Goal: Task Accomplishment & Management: Use online tool/utility

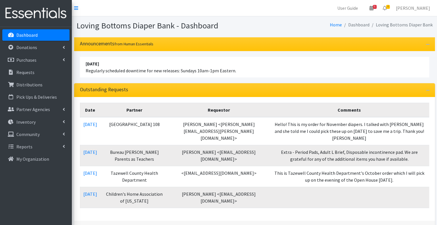
scroll to position [1, 0]
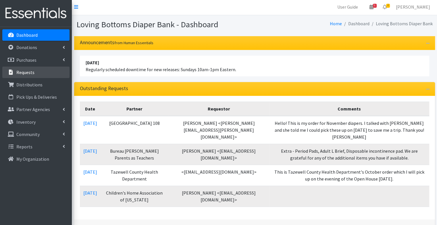
click at [33, 68] on link "Requests" at bounding box center [35, 72] width 67 height 11
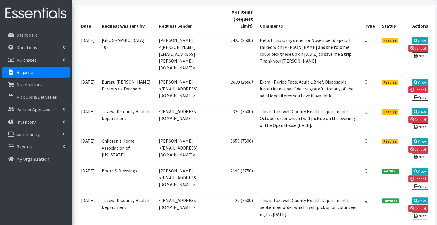
scroll to position [129, 0]
click at [51, 32] on link "Dashboard" at bounding box center [35, 34] width 67 height 11
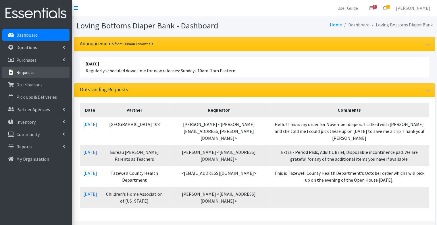
click at [49, 70] on link "Requests" at bounding box center [35, 72] width 67 height 11
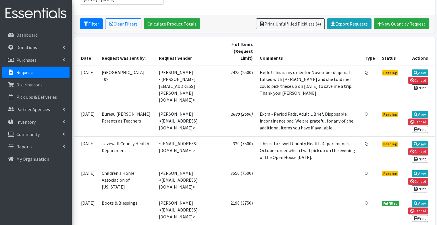
scroll to position [92, 0]
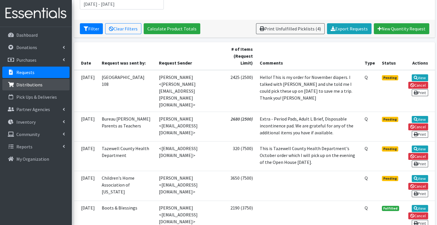
click at [55, 84] on link "Distributions" at bounding box center [35, 84] width 67 height 11
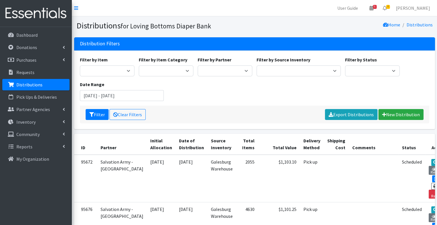
click at [228, 77] on div "Filter by Item Diapers - Newborn Diapers - [MEDICAL_DATA] Diapers - Size 1 Diap…" at bounding box center [255, 80] width 354 height 49
click at [224, 70] on select "Abilities Plus Boots & Blessings Boys & Girls Club of Greater Peoria Bureau Hen…" at bounding box center [225, 70] width 55 height 11
select select "799"
click at [198, 65] on select "Abilities Plus Boots & Blessings Boys & Girls Club of Greater Peoria Bureau Hen…" at bounding box center [225, 70] width 55 height 11
click at [93, 115] on icon "submit" at bounding box center [91, 114] width 5 height 5
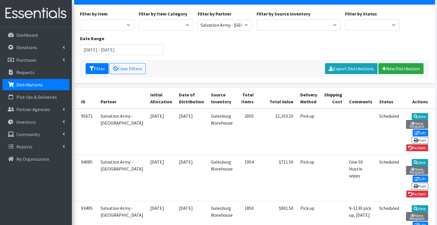
scroll to position [47, 0]
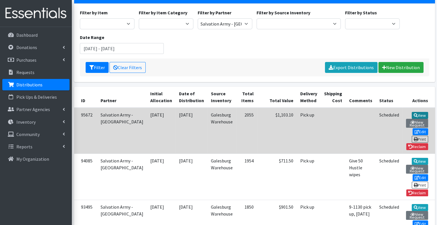
click at [412, 113] on link "View" at bounding box center [420, 115] width 16 height 7
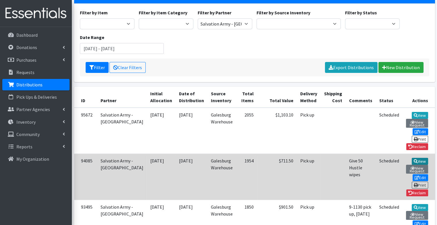
click at [412, 158] on link "View" at bounding box center [420, 161] width 16 height 7
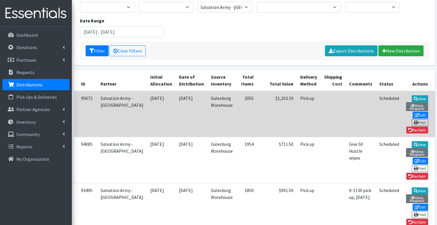
scroll to position [64, 0]
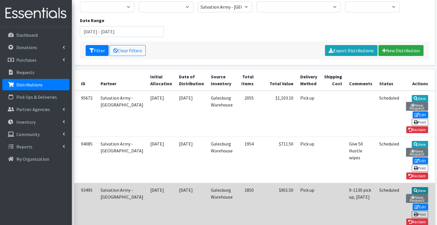
click at [412, 187] on link "View" at bounding box center [420, 190] width 16 height 7
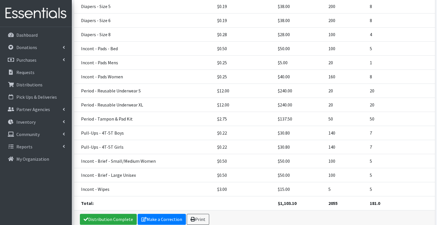
scroll to position [193, 0]
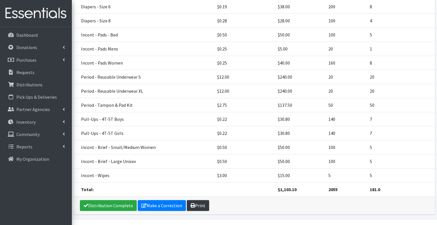
click at [202, 200] on link "Print" at bounding box center [198, 205] width 22 height 11
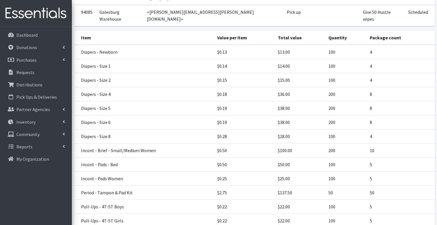
scroll to position [151, 0]
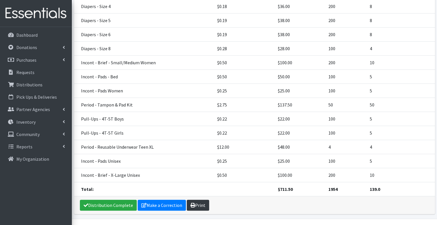
click at [192, 200] on link "Print" at bounding box center [198, 205] width 22 height 11
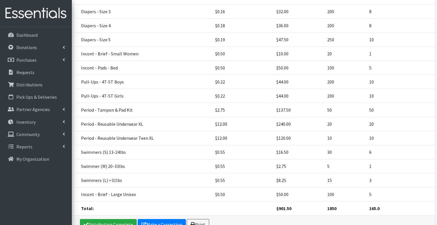
scroll to position [165, 0]
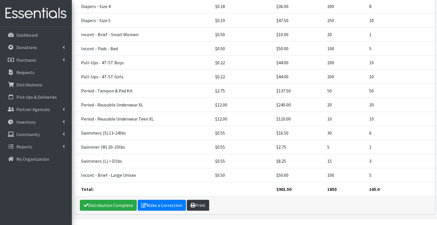
click at [197, 200] on link "Print" at bounding box center [198, 205] width 22 height 11
click at [20, 34] on p "Dashboard" at bounding box center [26, 35] width 21 height 6
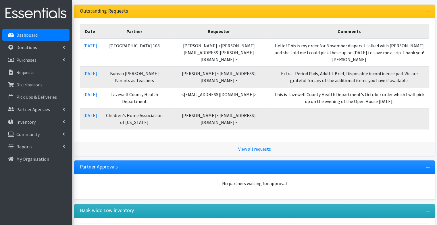
scroll to position [81, 0]
